Goal: Task Accomplishment & Management: Use online tool/utility

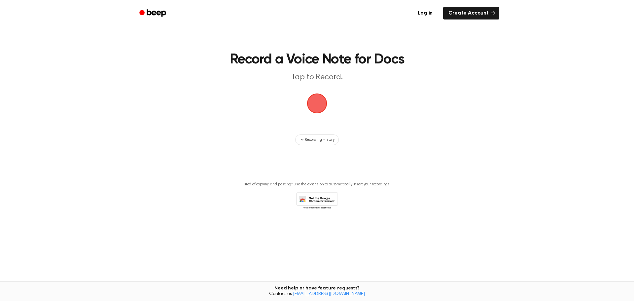
click at [310, 104] on span "button" at bounding box center [317, 103] width 21 height 21
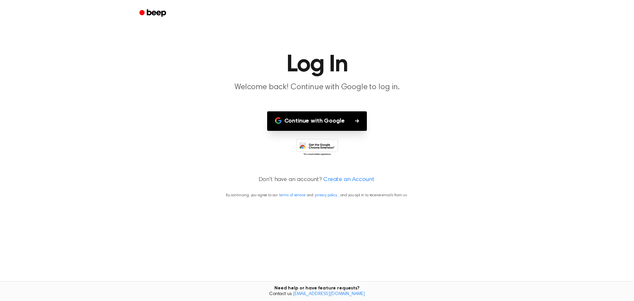
click at [307, 119] on button "Continue with Google" at bounding box center [317, 120] width 100 height 19
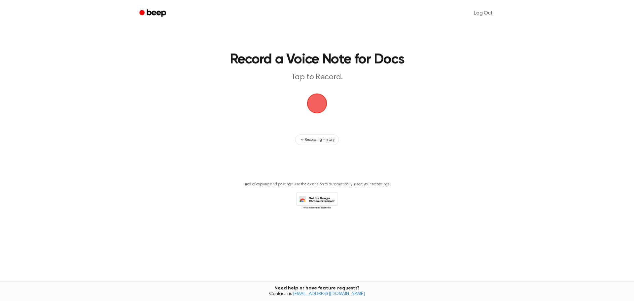
click at [317, 101] on span "button" at bounding box center [317, 103] width 20 height 20
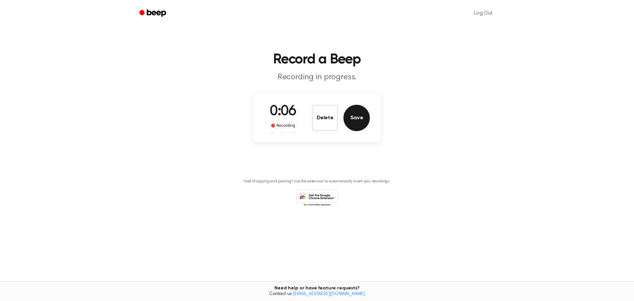
click at [361, 118] on button "Save" at bounding box center [357, 118] width 26 height 26
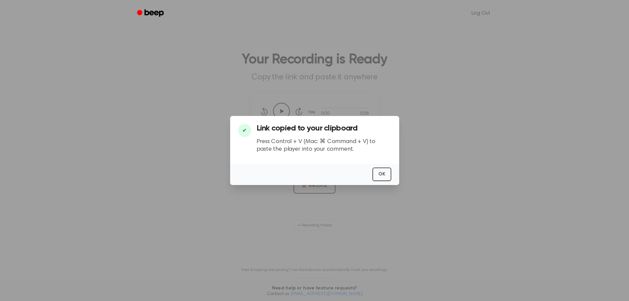
click at [392, 173] on div "OK" at bounding box center [314, 174] width 169 height 21
click at [390, 175] on button "OK" at bounding box center [382, 174] width 19 height 14
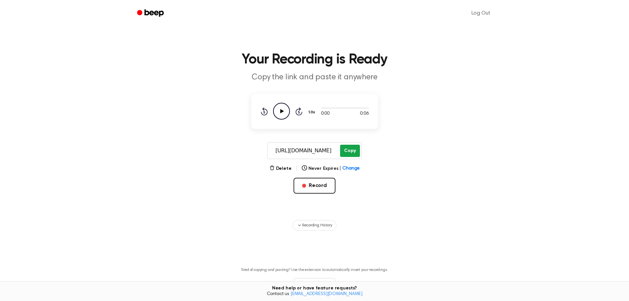
click at [353, 154] on button "Copy" at bounding box center [349, 151] width 19 height 12
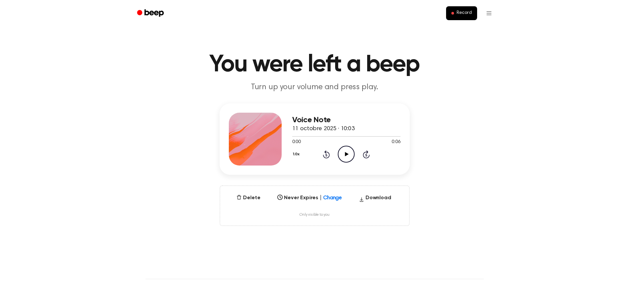
click at [240, 127] on div at bounding box center [255, 139] width 53 height 53
click at [493, 12] on html "Record You were left a beep Turn up your volume and press play. Voice Note 11 o…" at bounding box center [314, 276] width 629 height 553
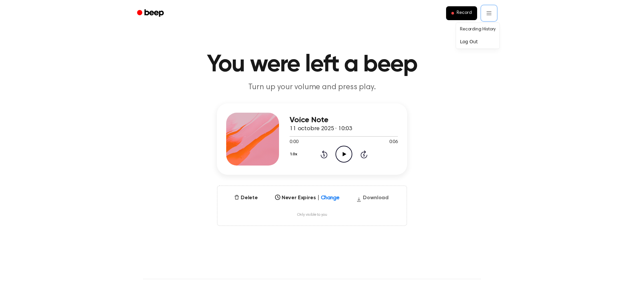
click at [377, 197] on html "Record You were left a beep Turn up your volume and press play. Voice Note 11 o…" at bounding box center [314, 276] width 629 height 553
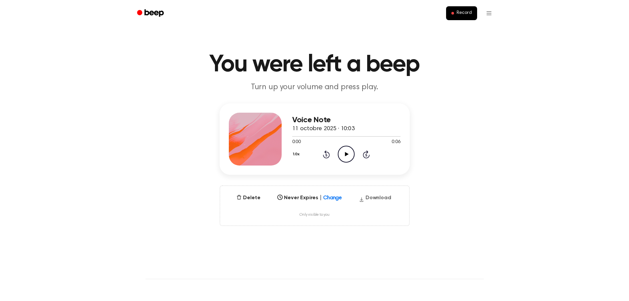
click at [377, 197] on button "Download" at bounding box center [375, 199] width 38 height 11
